Goal: Task Accomplishment & Management: Manage account settings

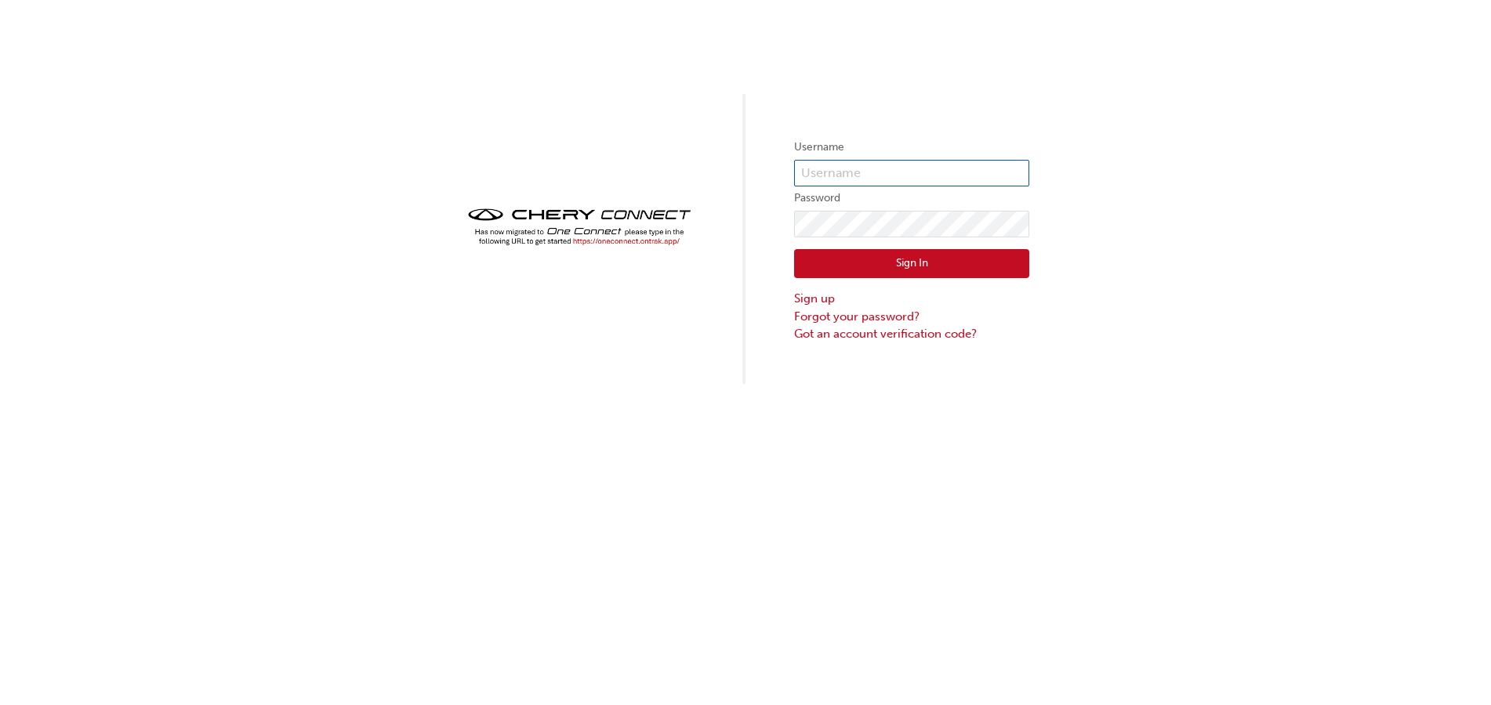
type input "CHAU1202"
click at [945, 259] on button "Sign In" at bounding box center [911, 264] width 235 height 30
type input "CHAU1202"
click at [882, 265] on button "Sign In" at bounding box center [911, 264] width 235 height 30
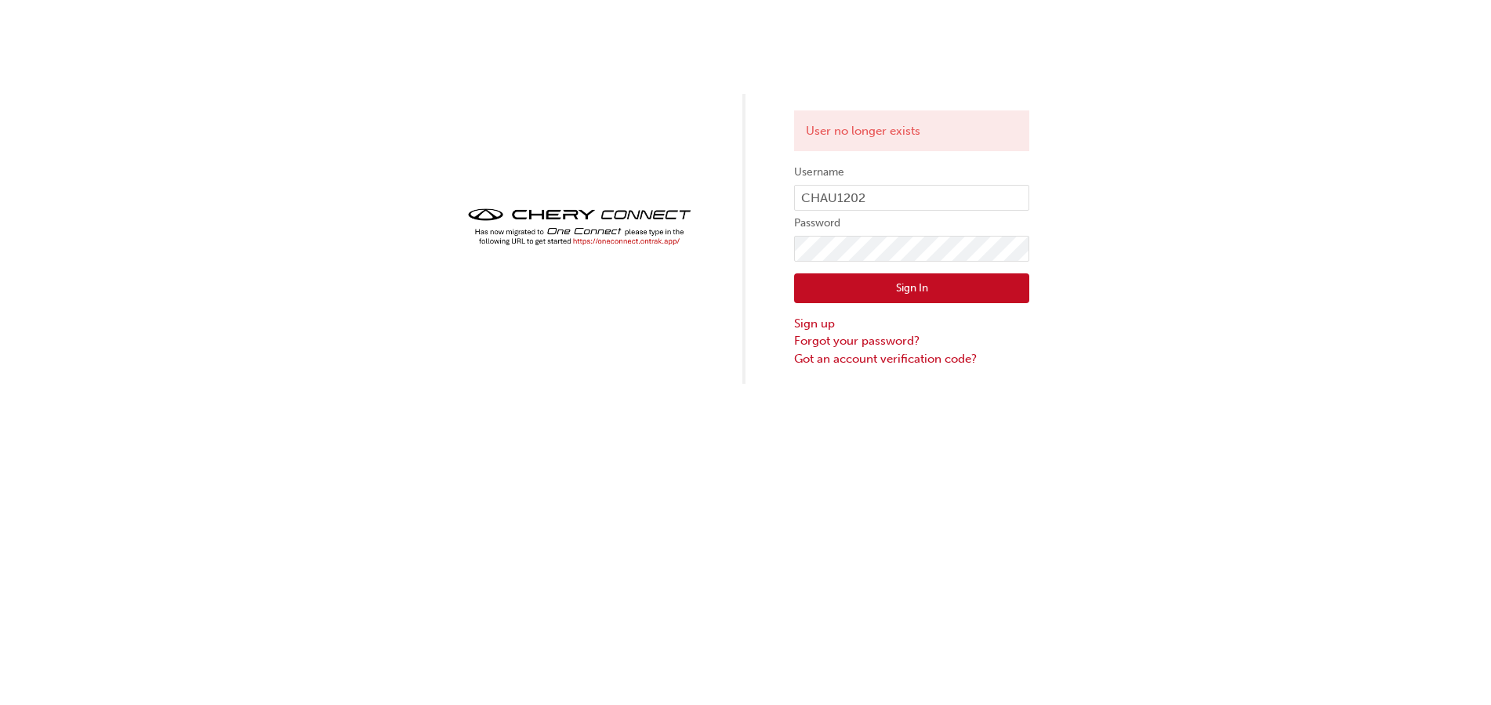
click at [968, 212] on form "Username CHAU1202 Password Sign In Sign up Forgot your password? Got an account…" at bounding box center [911, 265] width 235 height 205
click at [967, 198] on input "CHAU1202" at bounding box center [911, 198] width 235 height 27
type input "CHAU1201"
click button "Sign In" at bounding box center [911, 289] width 235 height 30
click at [915, 200] on input "CHAU1201" at bounding box center [911, 198] width 235 height 27
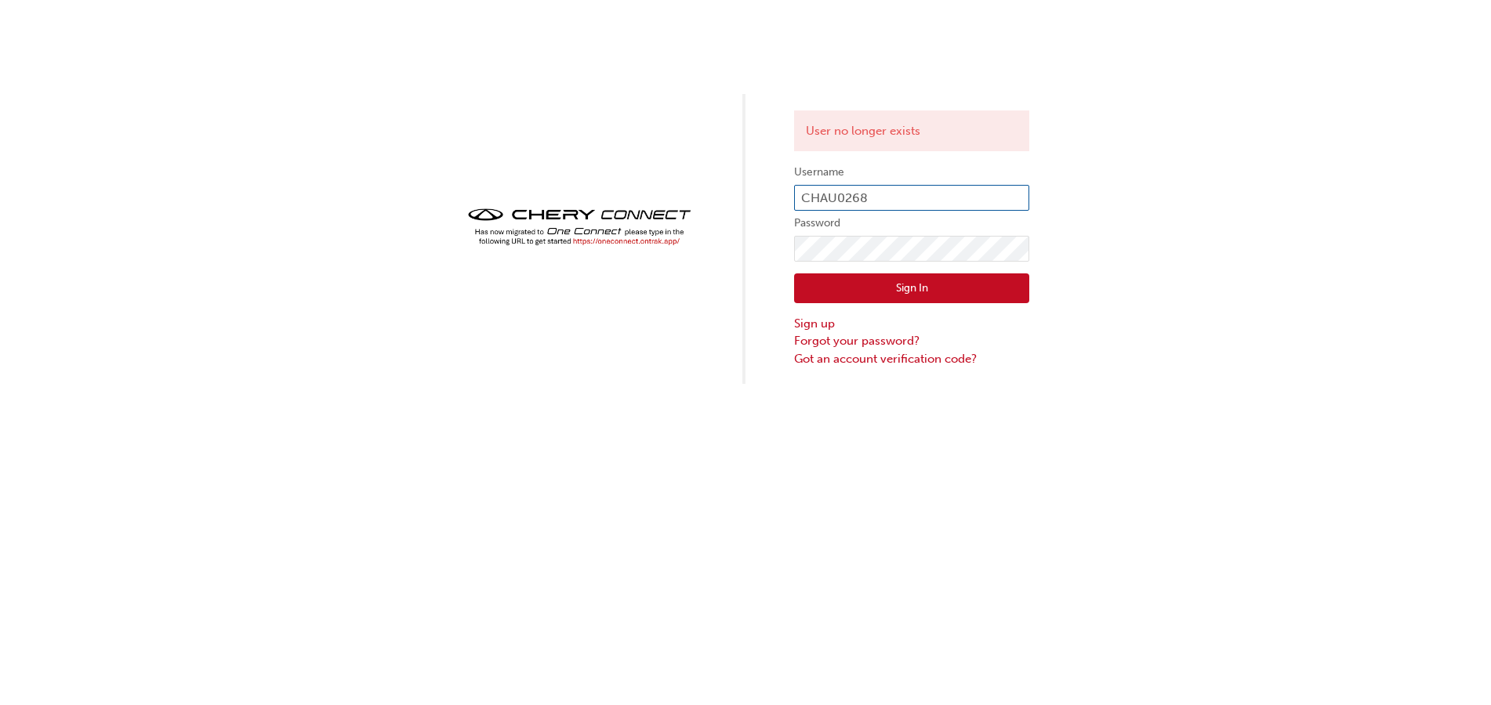
type input "CHAU0268"
click button "Sign In" at bounding box center [911, 289] width 235 height 30
click at [953, 295] on button "Sign In" at bounding box center [911, 289] width 235 height 30
click at [890, 338] on link "Forgot your password?" at bounding box center [911, 341] width 235 height 18
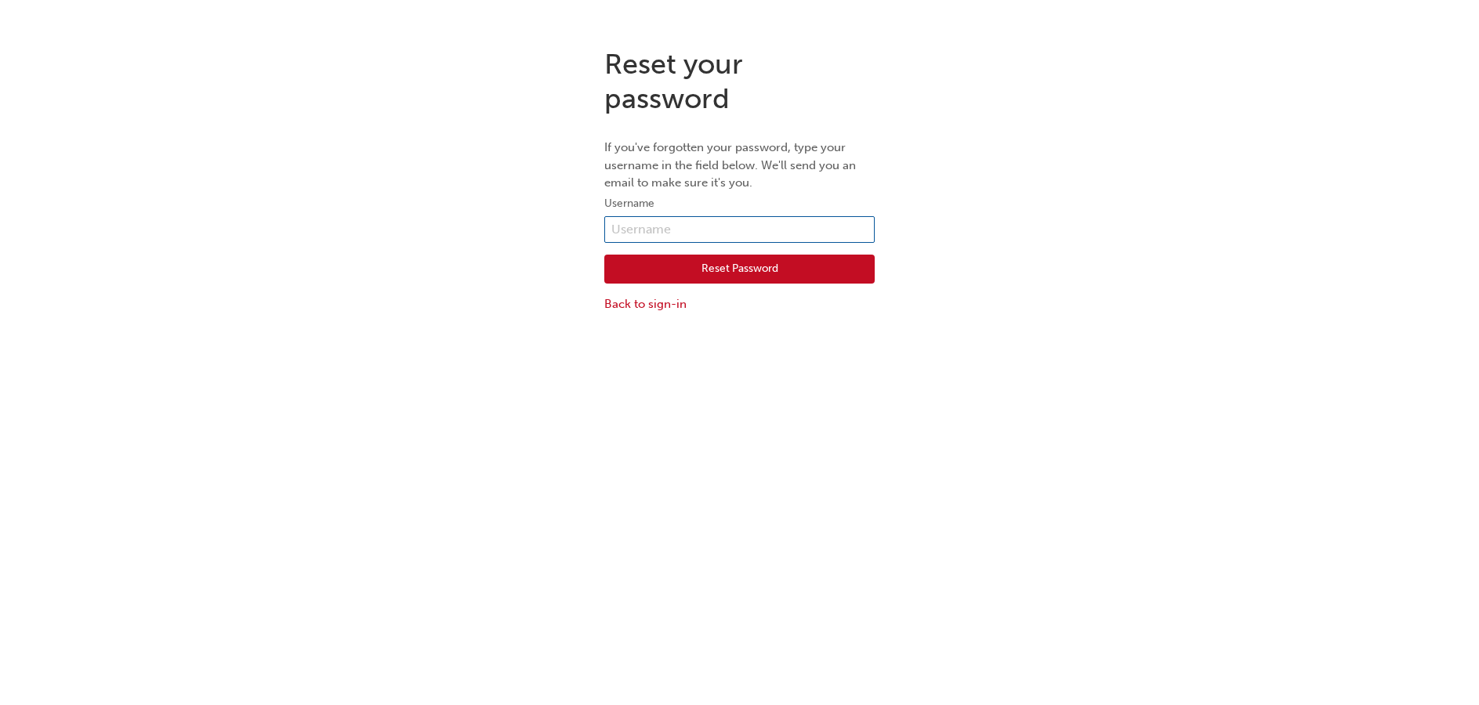
click at [780, 230] on input "text" at bounding box center [739, 229] width 270 height 27
type input "CHAU0268"
click at [779, 267] on button "Reset Password" at bounding box center [739, 270] width 270 height 30
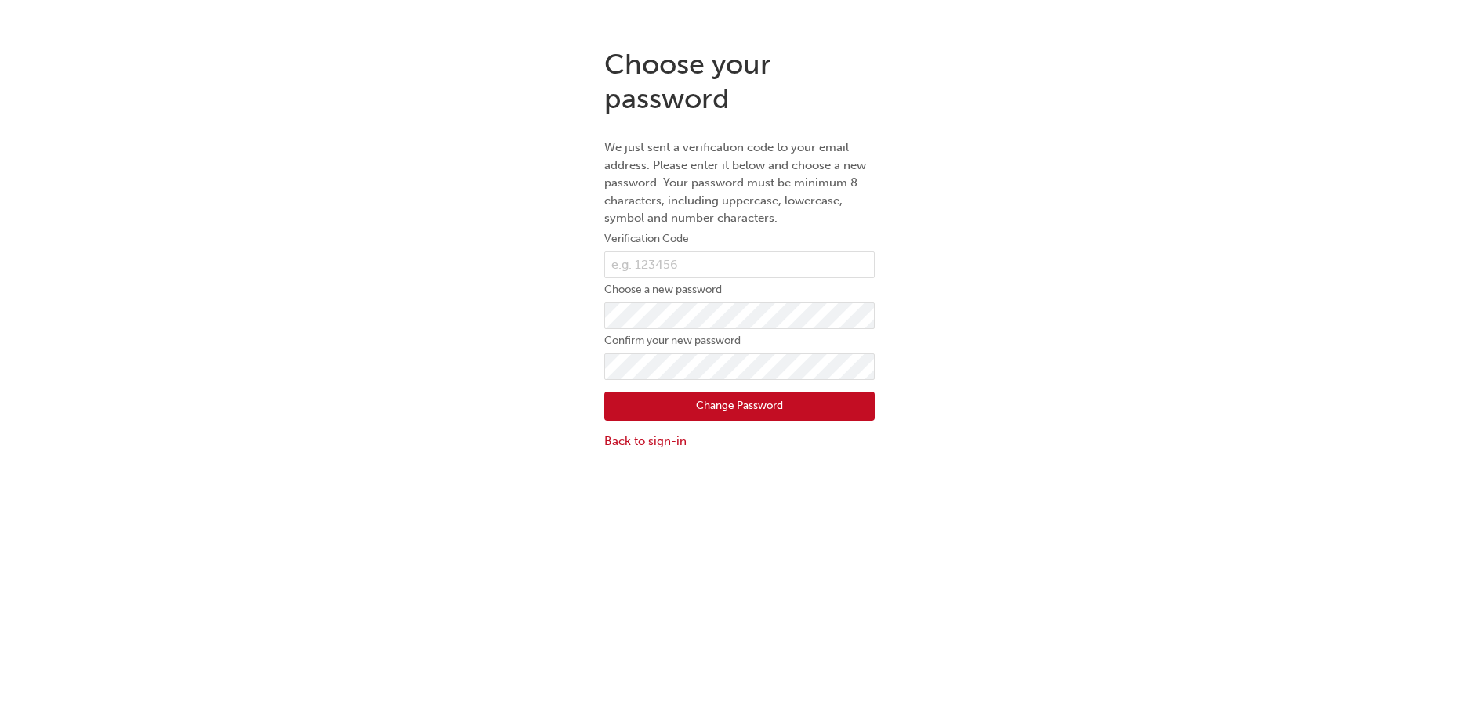
click at [1081, 169] on div "Choose your password We just sent a verification code to your email address. Pl…" at bounding box center [739, 248] width 1479 height 427
click at [1114, 89] on div "Choose your password We just sent a verification code to your email address. Pl…" at bounding box center [739, 248] width 1479 height 427
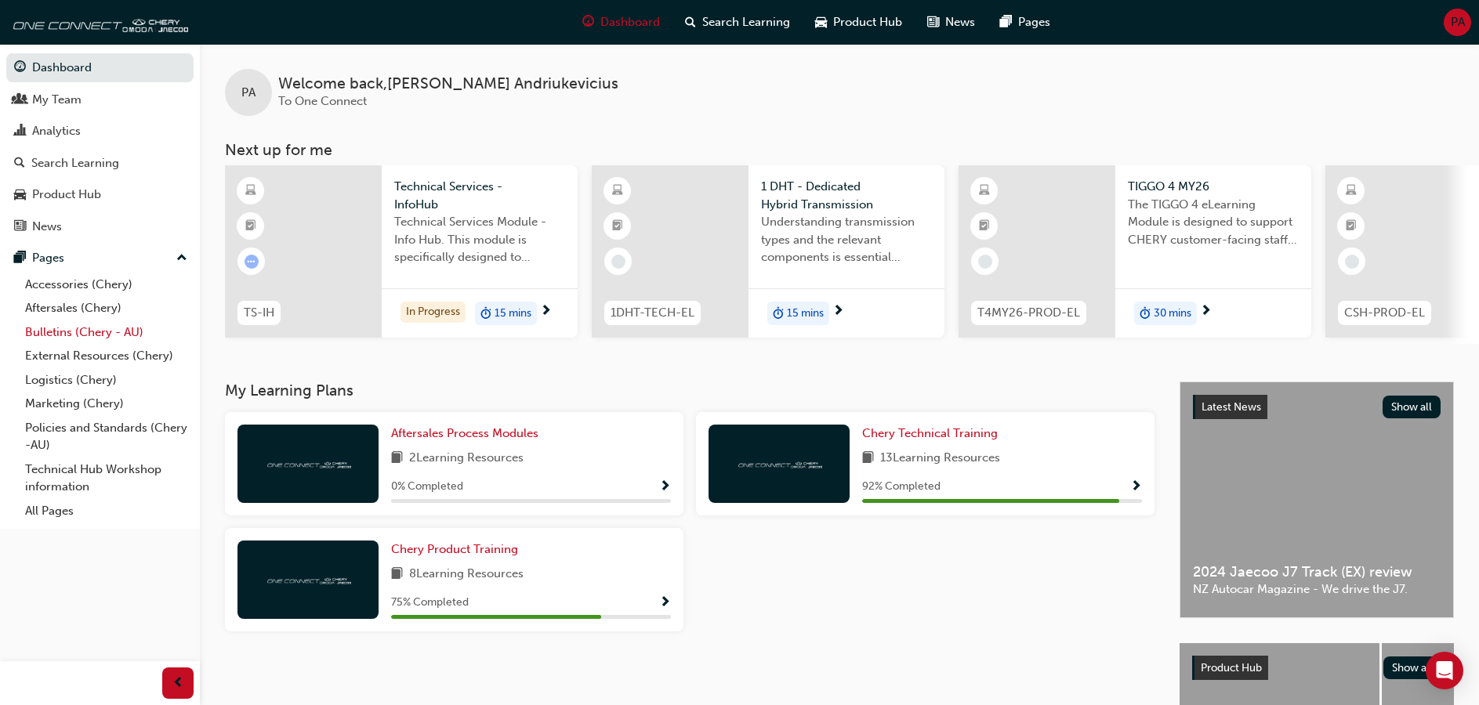
click at [66, 333] on link "Bulletins (Chery - AU)" at bounding box center [106, 333] width 175 height 24
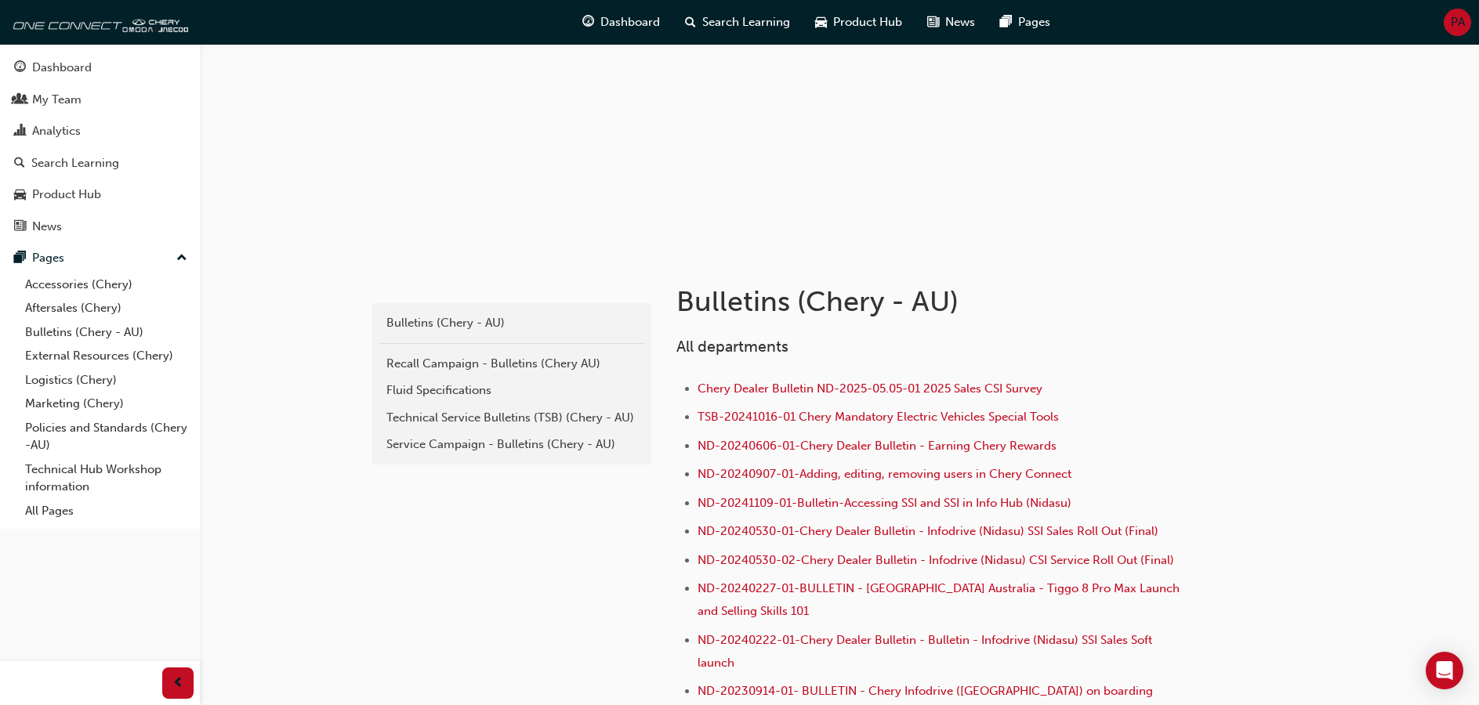
scroll to position [78, 0]
